Goal: Task Accomplishment & Management: Use online tool/utility

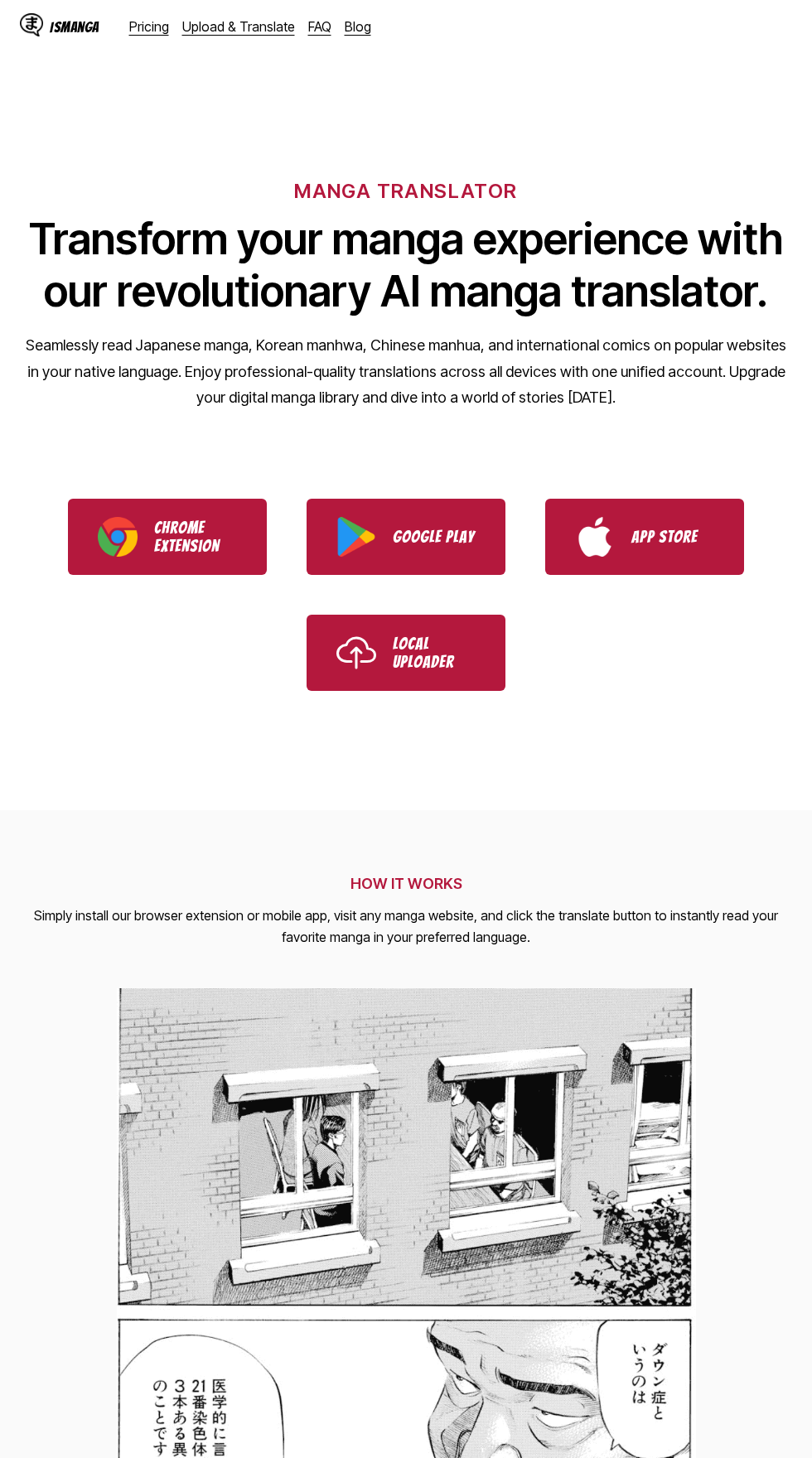
click at [231, 23] on link "Upload & Translate" at bounding box center [238, 26] width 112 height 16
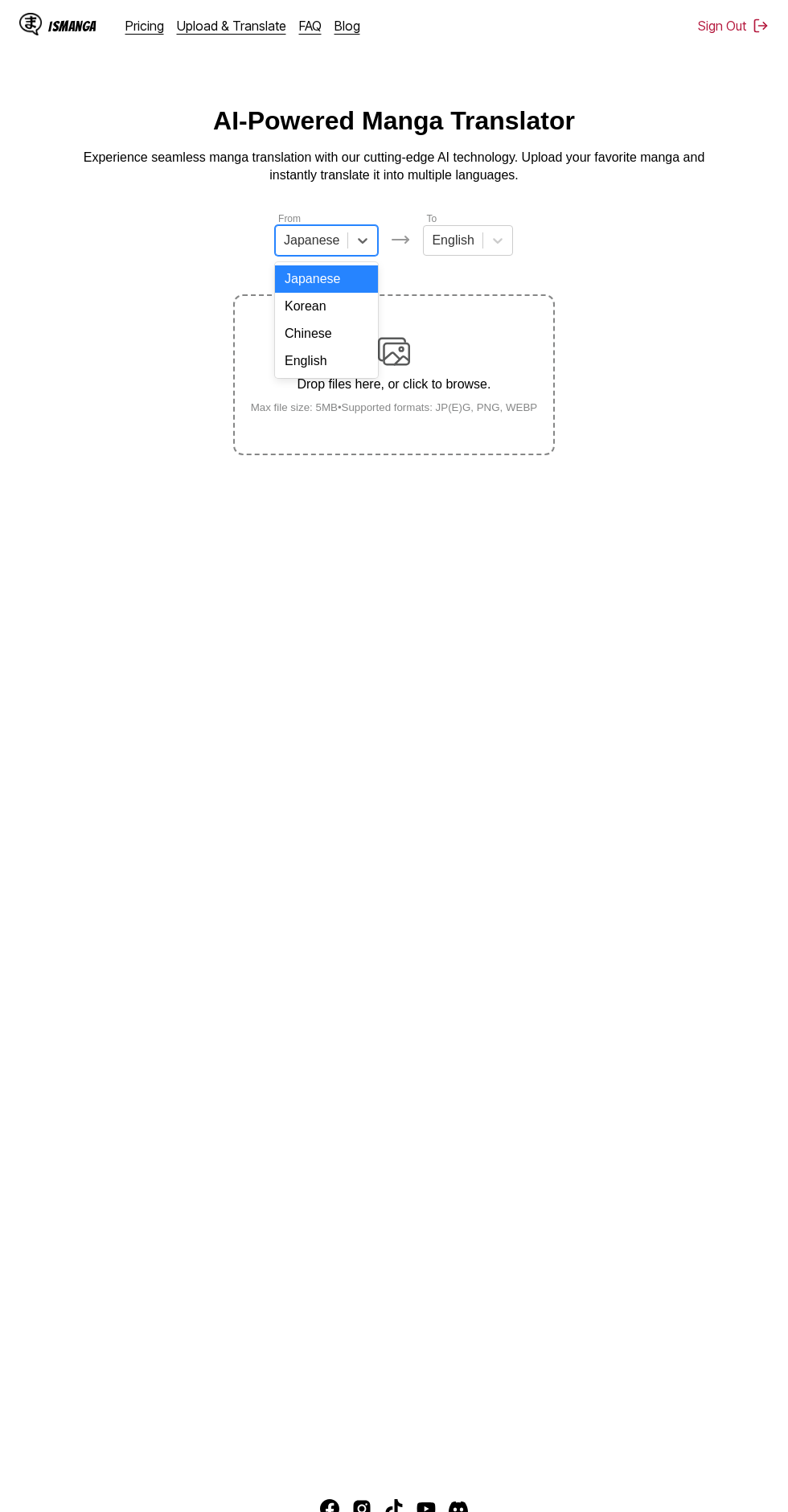
click at [358, 351] on div "English" at bounding box center [326, 361] width 103 height 28
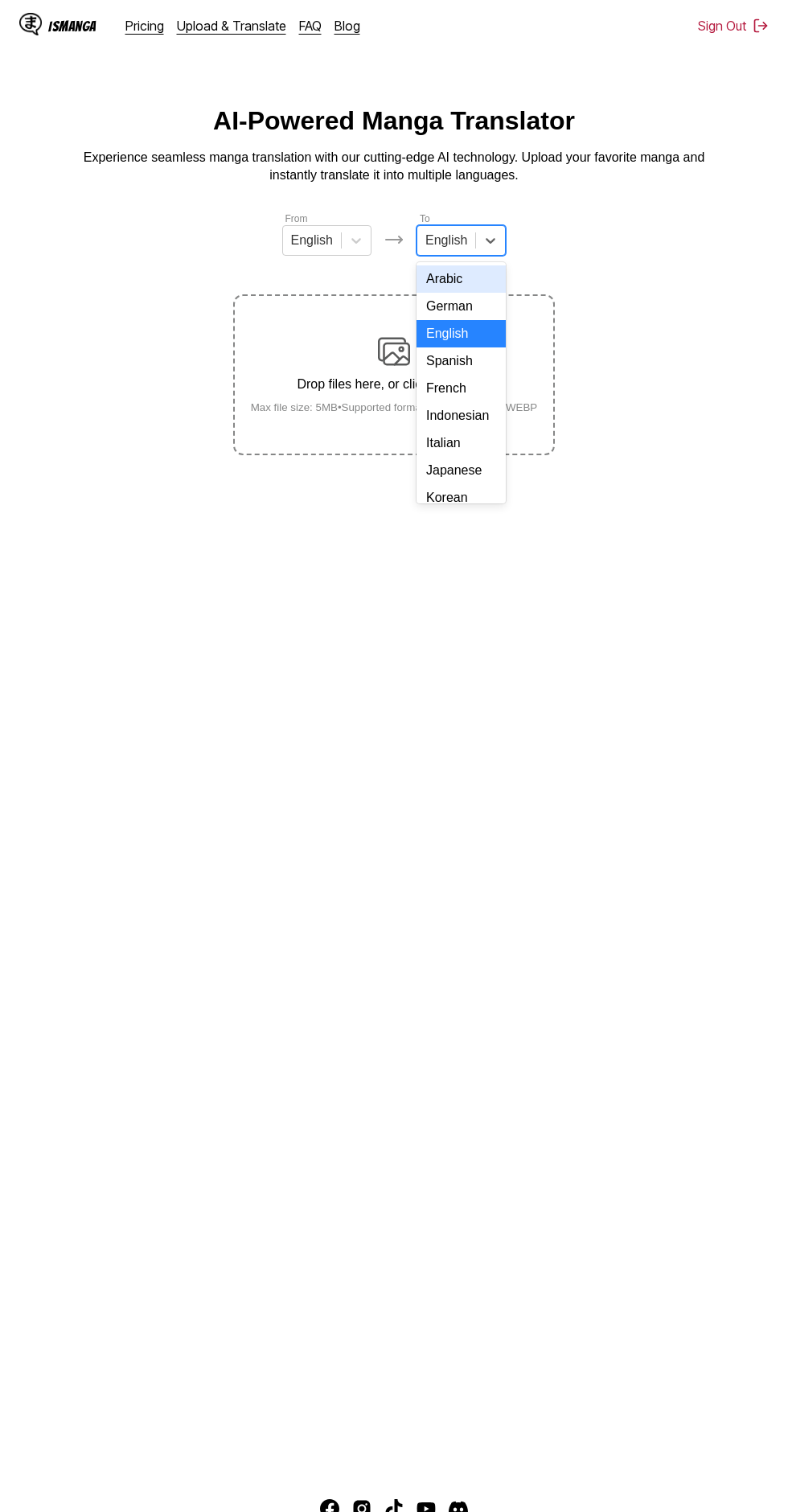
click at [480, 405] on div "Indonesian" at bounding box center [461, 416] width 90 height 28
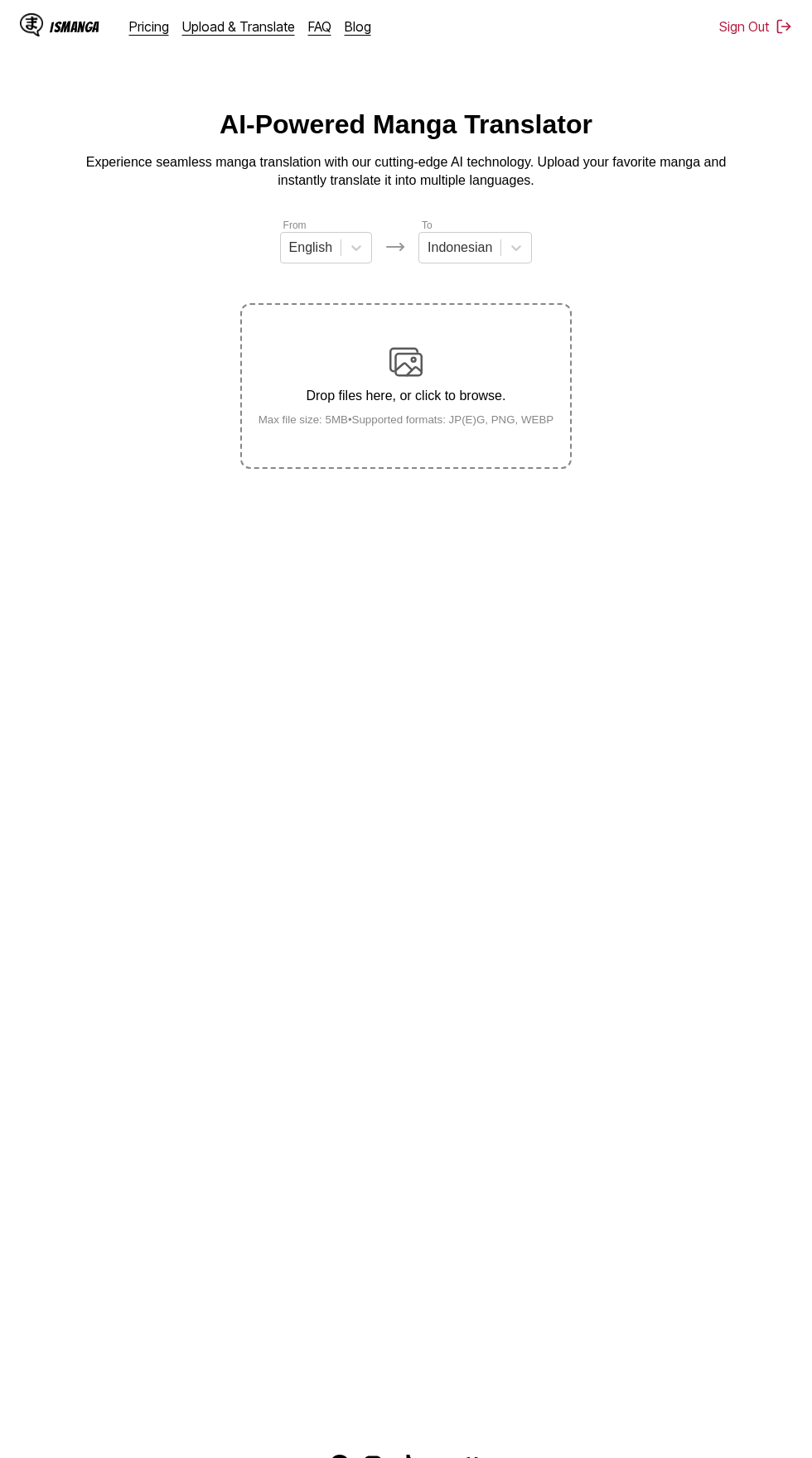
click at [437, 347] on div "Drop files here, or click to browse. Max file size: 5MB • Supported formats: JP…" at bounding box center [406, 386] width 322 height 80
click at [0, 0] on input "Drop files here, or click to browse. Max file size: 5MB • Supported formats: JP…" at bounding box center [0, 0] width 0 height 0
click at [502, 316] on label "Drop files here, or click to browse. Max file size: 5MB • Supported formats: JP…" at bounding box center [406, 386] width 327 height 163
click at [0, 0] on input "Drop files here, or click to browse. Max file size: 5MB • Supported formats: JP…" at bounding box center [0, 0] width 0 height 0
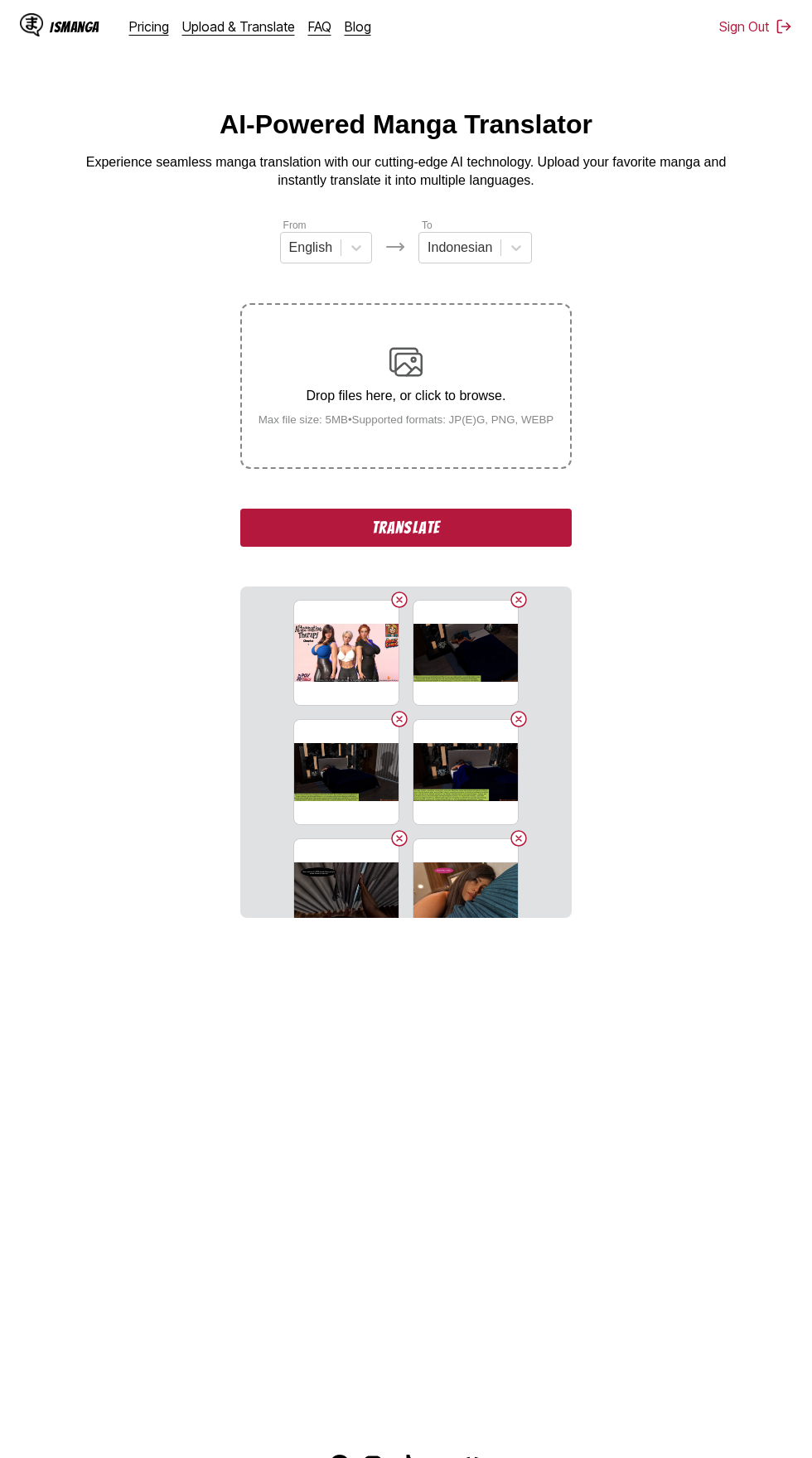
click at [451, 509] on button "Translate" at bounding box center [406, 528] width 331 height 38
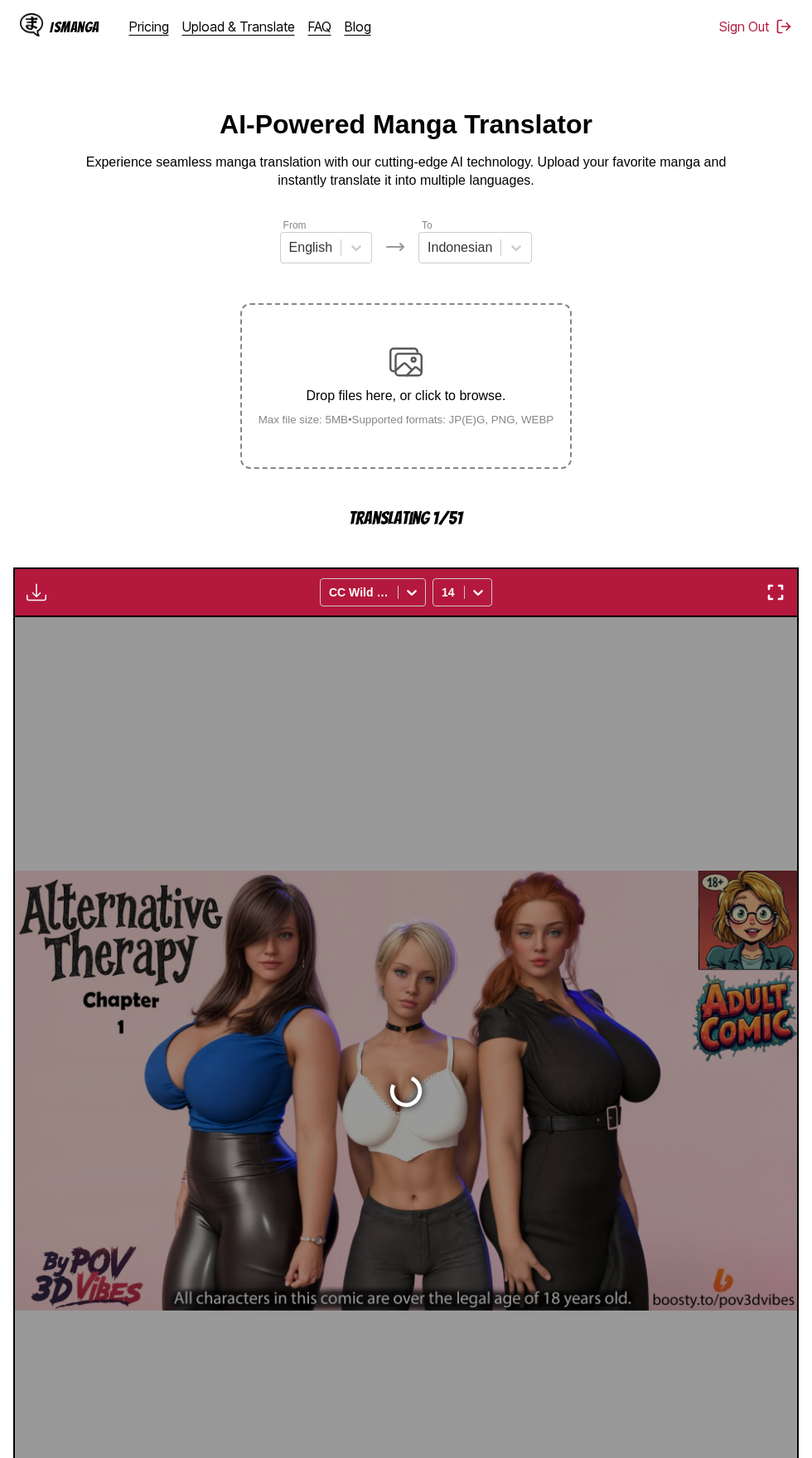
scroll to position [79, 0]
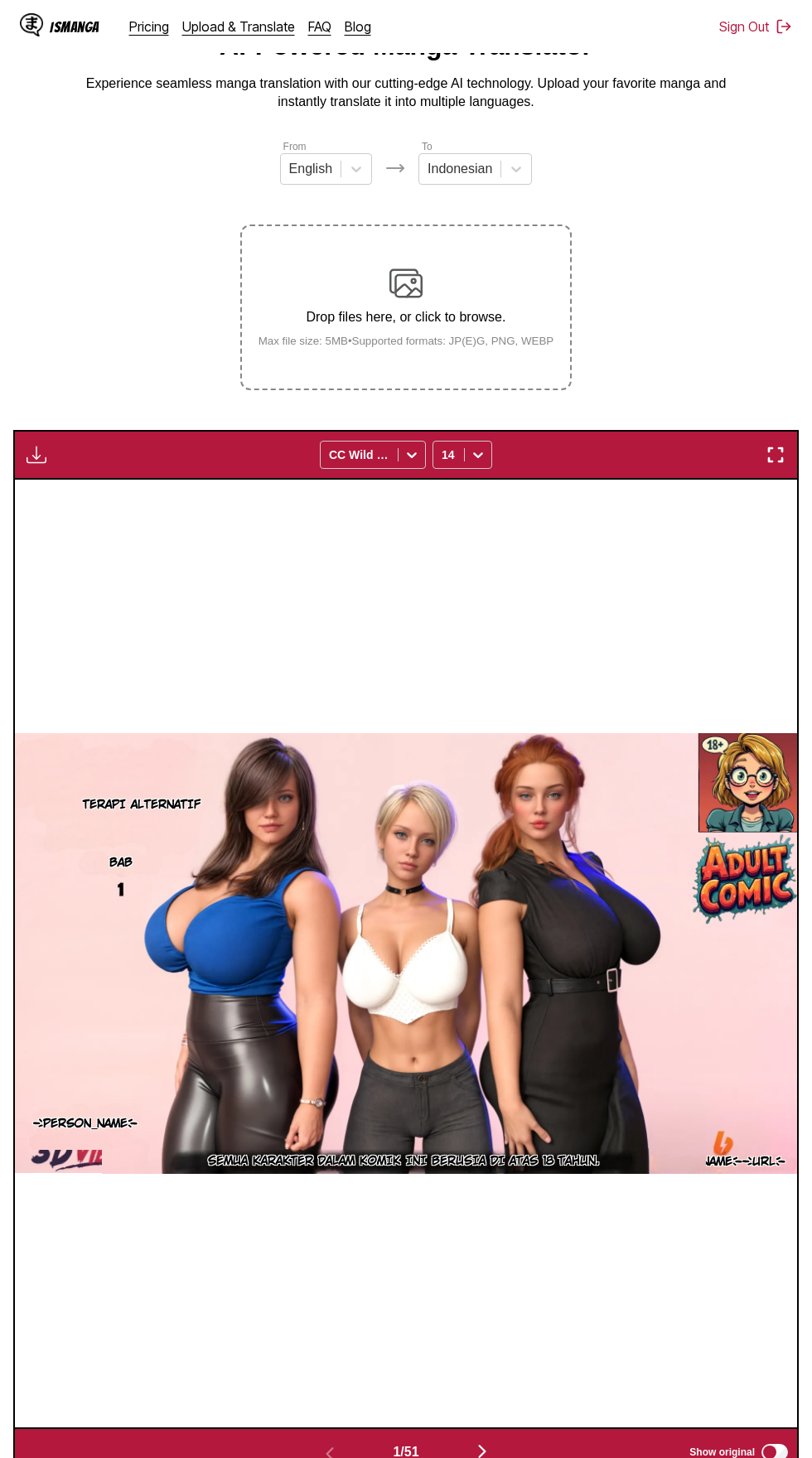
click at [35, 445] on img "button" at bounding box center [36, 454] width 20 height 20
click at [104, 490] on button "Download All" at bounding box center [81, 510] width 106 height 40
